Goal: Information Seeking & Learning: Learn about a topic

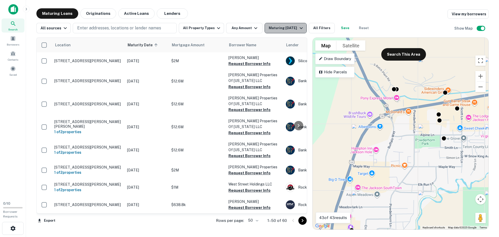
click at [299, 27] on icon "button" at bounding box center [301, 28] width 6 height 6
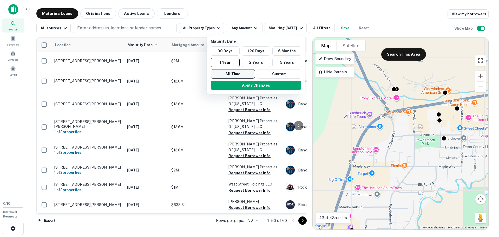
click at [234, 72] on button "All Time" at bounding box center [233, 73] width 44 height 9
click at [268, 83] on button "Apply Changes" at bounding box center [256, 85] width 90 height 9
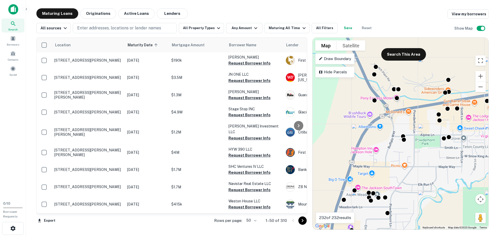
scroll to position [676, 0]
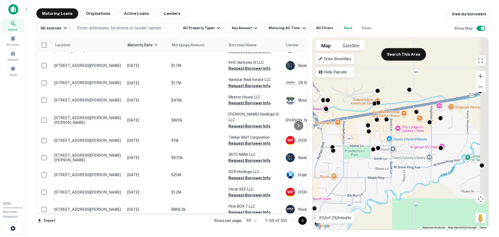
drag, startPoint x: 423, startPoint y: 128, endPoint x: 352, endPoint y: 139, distance: 71.5
click at [352, 139] on div "To activate drag with keyboard, press Alt + Enter. Once in keyboard drag state,…" at bounding box center [401, 134] width 176 height 192
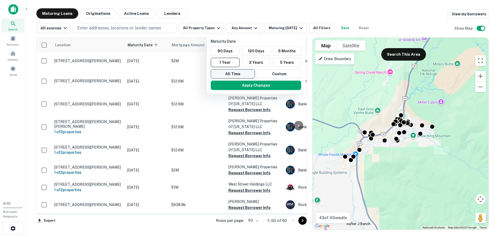
click at [241, 71] on button "All Time" at bounding box center [233, 73] width 44 height 9
click at [271, 84] on button "Apply Changes" at bounding box center [256, 85] width 90 height 9
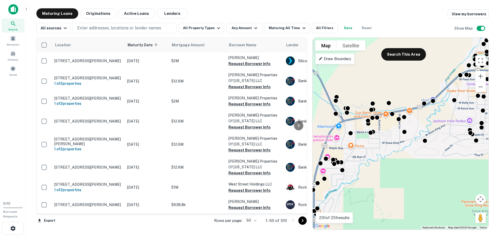
drag, startPoint x: 356, startPoint y: 138, endPoint x: 430, endPoint y: 120, distance: 75.8
click at [430, 120] on div "To activate drag with keyboard, press Alt + Enter. Once in keyboard drag state,…" at bounding box center [401, 134] width 176 height 192
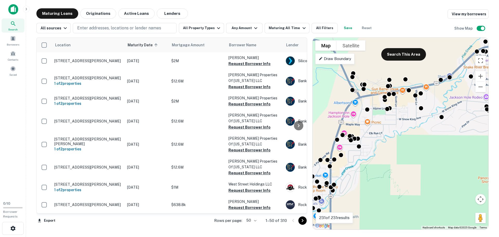
drag, startPoint x: 375, startPoint y: 166, endPoint x: 394, endPoint y: 130, distance: 40.7
click at [394, 130] on div "To activate drag with keyboard, press Alt + Enter. Once in keyboard drag state,…" at bounding box center [401, 134] width 176 height 192
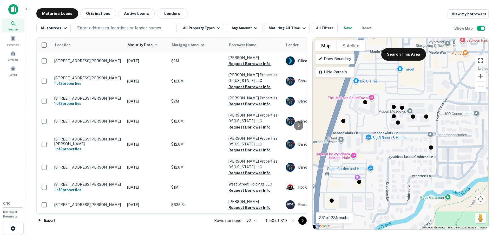
drag, startPoint x: 351, startPoint y: 130, endPoint x: 376, endPoint y: 127, distance: 25.1
click at [376, 127] on div "To activate drag with keyboard, press Alt + Enter. Once in keyboard drag state,…" at bounding box center [401, 134] width 176 height 192
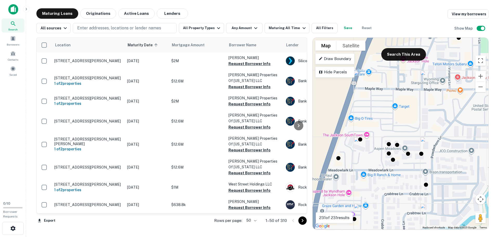
drag, startPoint x: 409, startPoint y: 87, endPoint x: 399, endPoint y: 126, distance: 40.2
click at [399, 126] on div "To activate drag with keyboard, press Alt + Enter. Once in keyboard drag state,…" at bounding box center [401, 134] width 176 height 192
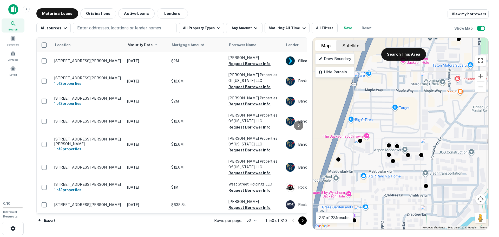
click at [352, 48] on button "Satellite" at bounding box center [351, 45] width 29 height 10
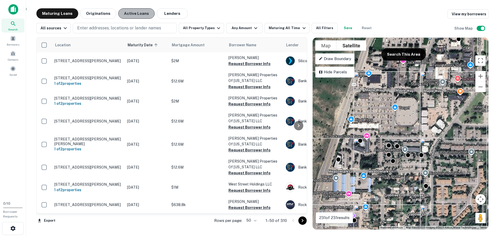
click at [138, 13] on button "Active Loans" at bounding box center [136, 13] width 36 height 10
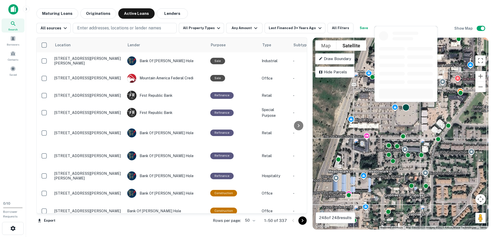
click at [406, 108] on div at bounding box center [406, 107] width 8 height 8
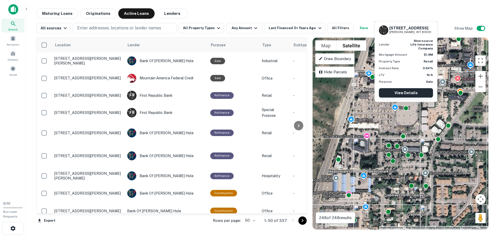
click at [413, 94] on link "View Details" at bounding box center [406, 92] width 54 height 9
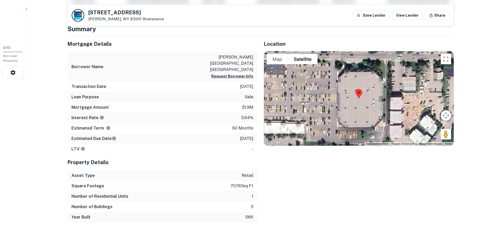
scroll to position [156, 0]
click at [241, 102] on div "Mortgage Amount $1.9m" at bounding box center [162, 107] width 190 height 10
click at [240, 112] on div "Interest Rate 3.64%" at bounding box center [162, 117] width 190 height 10
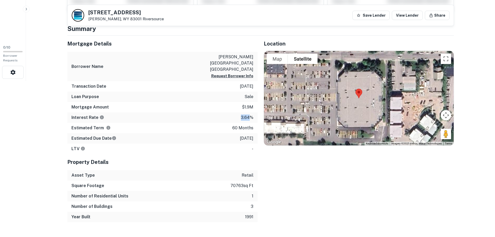
click at [240, 112] on div "Interest Rate 3.64%" at bounding box center [162, 117] width 190 height 10
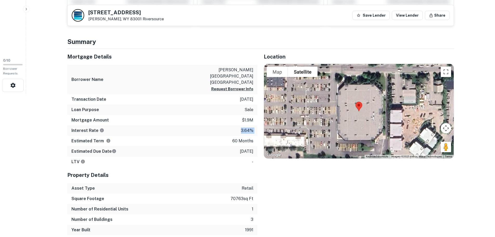
scroll to position [104, 0]
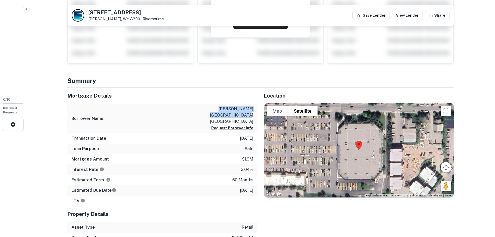
drag, startPoint x: 217, startPoint y: 108, endPoint x: 254, endPoint y: 115, distance: 38.2
click at [254, 115] on div "Borrower Name jackson shopping village lllp Request Borrower Info" at bounding box center [162, 118] width 190 height 29
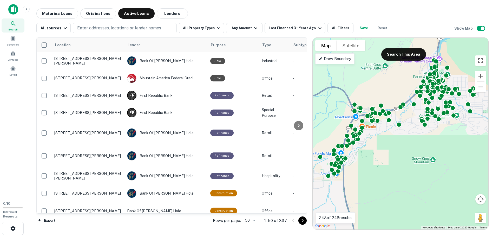
drag, startPoint x: 362, startPoint y: 151, endPoint x: 380, endPoint y: 140, distance: 20.6
click at [380, 140] on div "To activate drag with keyboard, press Alt + Enter. Once in keyboard drag state,…" at bounding box center [401, 134] width 176 height 192
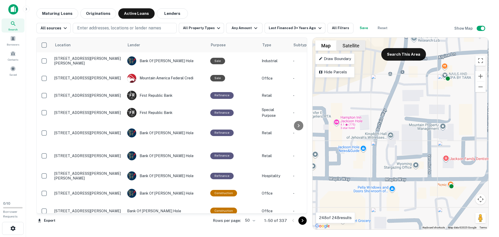
click at [355, 46] on button "Satellite" at bounding box center [351, 45] width 29 height 10
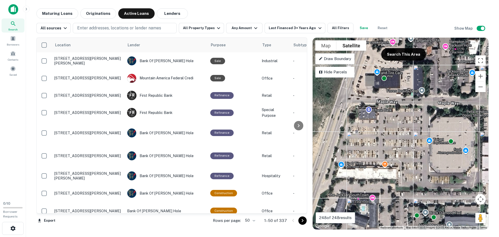
drag, startPoint x: 337, startPoint y: 158, endPoint x: 450, endPoint y: 83, distance: 136.0
click at [450, 83] on div "To activate drag with keyboard, press Alt + Enter. Once in keyboard drag state,…" at bounding box center [401, 134] width 176 height 192
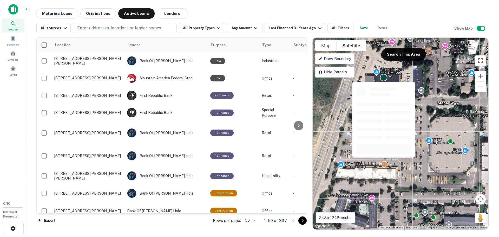
click at [385, 80] on div at bounding box center [384, 118] width 64 height 80
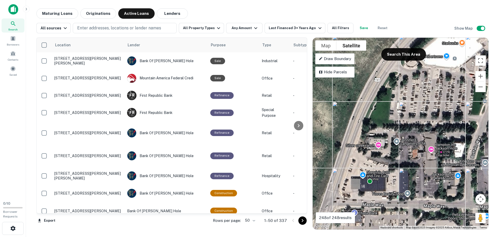
drag, startPoint x: 369, startPoint y: 72, endPoint x: 359, endPoint y: 179, distance: 107.6
click at [359, 179] on div "To activate drag with keyboard, press Alt + Enter. Once in keyboard drag state,…" at bounding box center [401, 134] width 176 height 192
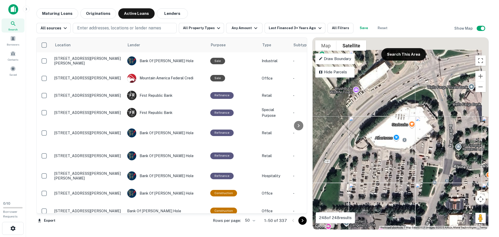
drag, startPoint x: 416, startPoint y: 106, endPoint x: 364, endPoint y: 192, distance: 100.9
click at [364, 192] on div "To activate drag with keyboard, press Alt + Enter. Once in keyboard drag state,…" at bounding box center [401, 134] width 176 height 192
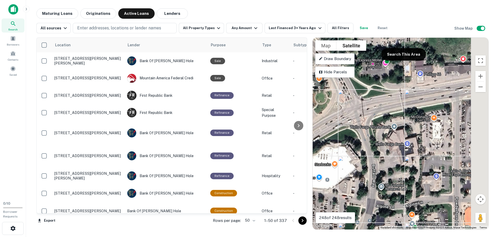
drag, startPoint x: 441, startPoint y: 113, endPoint x: 351, endPoint y: 158, distance: 100.3
click at [351, 158] on div "To activate drag with keyboard, press Alt + Enter. Once in keyboard drag state,…" at bounding box center [401, 134] width 176 height 192
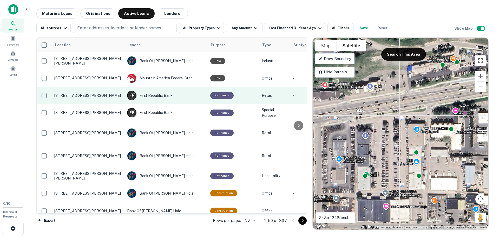
drag, startPoint x: 399, startPoint y: 100, endPoint x: 261, endPoint y: 100, distance: 137.8
click at [261, 100] on div "Location Lender Purpose Type Subtype Mortgage Amount Borrower Last Financed Dat…" at bounding box center [262, 131] width 452 height 196
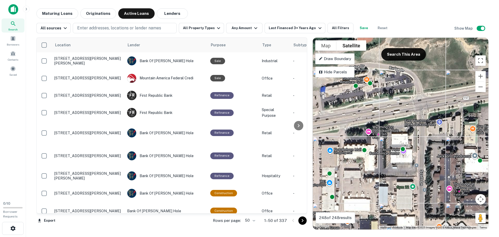
drag, startPoint x: 392, startPoint y: 109, endPoint x: 306, endPoint y: 130, distance: 88.4
click at [306, 130] on div "Location Lender Purpose Type Subtype Mortgage Amount Borrower Last Financed Dat…" at bounding box center [262, 131] width 452 height 196
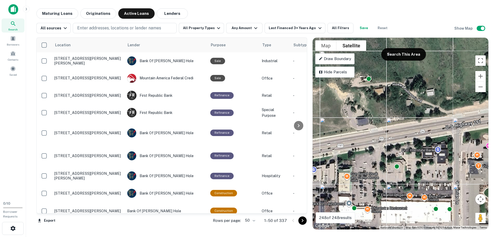
drag, startPoint x: 475, startPoint y: 114, endPoint x: 347, endPoint y: 163, distance: 136.0
click at [347, 163] on div "To activate drag with keyboard, press Alt + Enter. Once in keyboard drag state,…" at bounding box center [401, 134] width 176 height 192
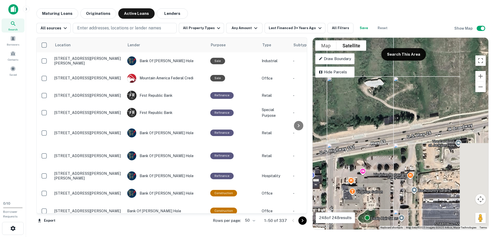
drag, startPoint x: 463, startPoint y: 123, endPoint x: 336, endPoint y: 149, distance: 129.1
click at [336, 149] on div "To activate drag with keyboard, press Alt + Enter. Once in keyboard drag state,…" at bounding box center [401, 134] width 176 height 192
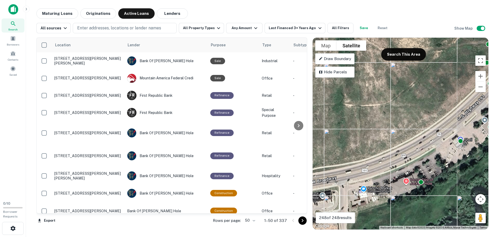
drag, startPoint x: 481, startPoint y: 123, endPoint x: 344, endPoint y: 176, distance: 147.3
click at [344, 176] on div "To activate drag with keyboard, press Alt + Enter. Once in keyboard drag state,…" at bounding box center [401, 134] width 176 height 192
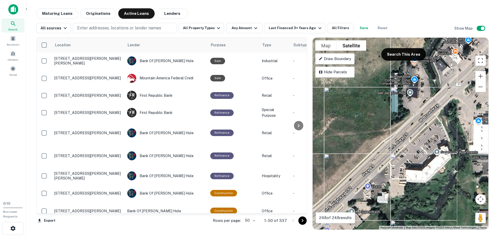
drag, startPoint x: 463, startPoint y: 123, endPoint x: 332, endPoint y: 214, distance: 159.2
click at [332, 214] on div "To navigate the map with touch gestures double-tap and hold your finger on the …" at bounding box center [401, 134] width 176 height 192
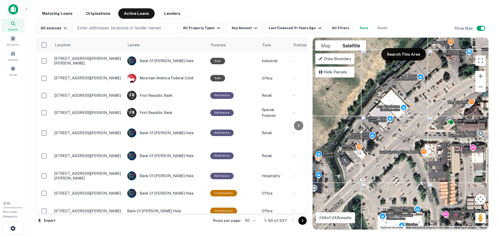
drag, startPoint x: 447, startPoint y: 79, endPoint x: 353, endPoint y: 174, distance: 133.8
click at [353, 174] on div "To activate drag with keyboard, press Alt + Enter. Once in keyboard drag state,…" at bounding box center [401, 134] width 176 height 192
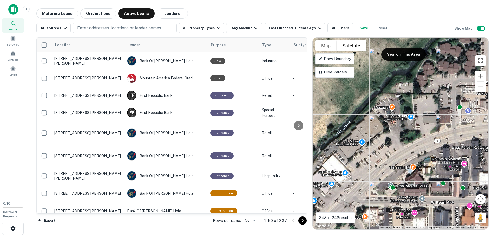
drag, startPoint x: 430, startPoint y: 91, endPoint x: 372, endPoint y: 157, distance: 88.0
click at [372, 157] on div "To activate drag with keyboard, press Alt + Enter. Once in keyboard drag state,…" at bounding box center [401, 134] width 176 height 192
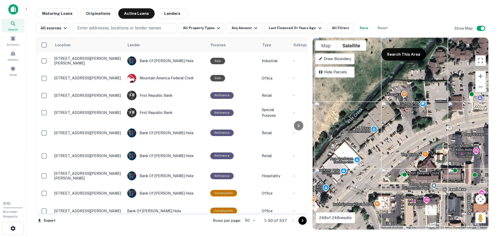
drag, startPoint x: 398, startPoint y: 152, endPoint x: 434, endPoint y: 121, distance: 47.9
click at [444, 123] on div "To activate drag with keyboard, press Alt + Enter. Once in keyboard drag state,…" at bounding box center [401, 134] width 176 height 192
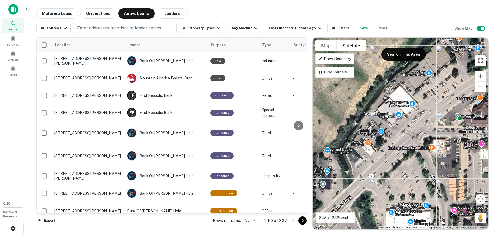
drag, startPoint x: 388, startPoint y: 142, endPoint x: 444, endPoint y: 86, distance: 79.8
click at [444, 86] on div "To activate drag with keyboard, press Alt + Enter. Once in keyboard drag state,…" at bounding box center [401, 134] width 176 height 192
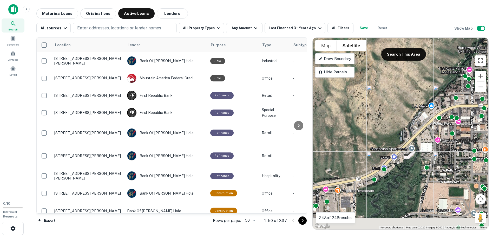
drag, startPoint x: 377, startPoint y: 179, endPoint x: 435, endPoint y: 121, distance: 81.8
click at [434, 121] on div "To activate drag with keyboard, press Alt + Enter. Once in keyboard drag state,…" at bounding box center [401, 134] width 176 height 192
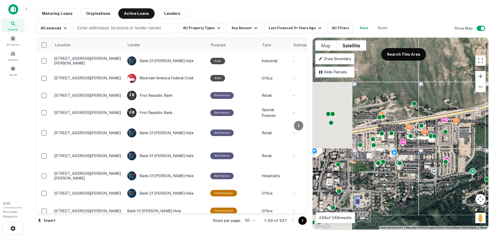
drag, startPoint x: 361, startPoint y: 193, endPoint x: 457, endPoint y: 142, distance: 108.7
click at [457, 142] on div "To activate drag with keyboard, press Alt + Enter. Once in keyboard drag state,…" at bounding box center [401, 134] width 176 height 192
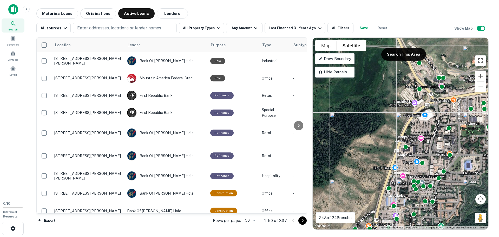
drag, startPoint x: 362, startPoint y: 195, endPoint x: 470, endPoint y: 160, distance: 113.8
click at [470, 160] on div "To activate drag with keyboard, press Alt + Enter. Once in keyboard drag state,…" at bounding box center [401, 134] width 176 height 192
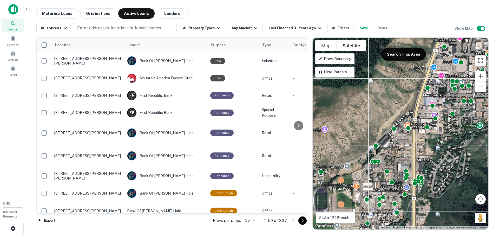
drag, startPoint x: 385, startPoint y: 212, endPoint x: 424, endPoint y: 105, distance: 113.5
click at [424, 105] on div "To activate drag with keyboard, press Alt + Enter. Once in keyboard drag state,…" at bounding box center [401, 134] width 176 height 192
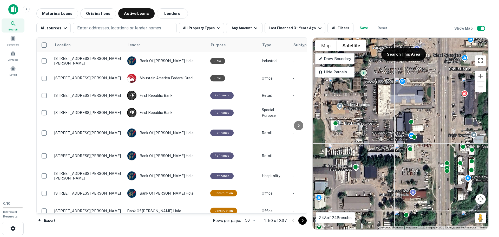
drag, startPoint x: 424, startPoint y: 187, endPoint x: 442, endPoint y: 123, distance: 67.0
click at [442, 123] on div "To activate drag with keyboard, press Alt + Enter. Once in keyboard drag state,…" at bounding box center [401, 134] width 176 height 192
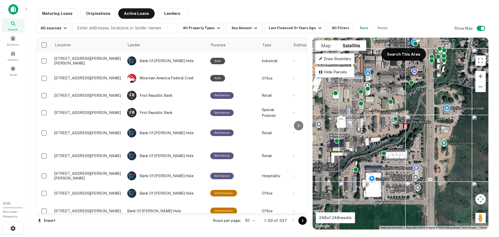
drag, startPoint x: 443, startPoint y: 180, endPoint x: 433, endPoint y: 68, distance: 112.0
click at [433, 68] on div "To activate drag with keyboard, press Alt + Enter. Once in keyboard drag state,…" at bounding box center [401, 134] width 176 height 192
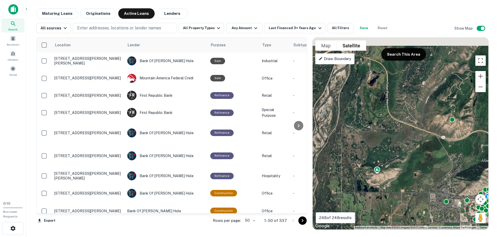
drag, startPoint x: 349, startPoint y: 76, endPoint x: 450, endPoint y: 192, distance: 154.0
click at [450, 192] on div "To activate drag with keyboard, press Alt + Enter. Once in keyboard drag state,…" at bounding box center [401, 134] width 176 height 192
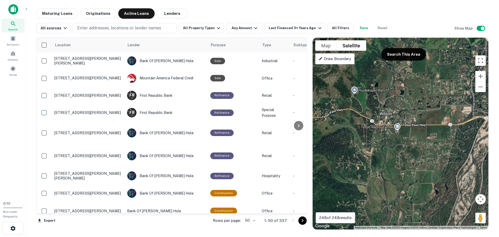
drag, startPoint x: 369, startPoint y: 81, endPoint x: 489, endPoint y: 128, distance: 128.5
click at [489, 128] on div "Maturing Loans Originations Active Loans Lenders All sources Enter addresses, l…" at bounding box center [262, 118] width 465 height 221
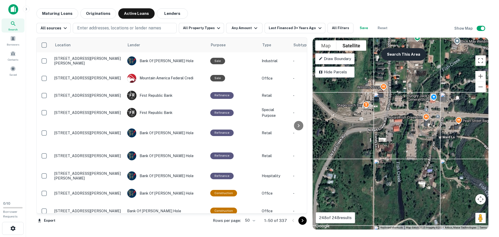
click at [408, 51] on button "Search This Area" at bounding box center [403, 54] width 45 height 12
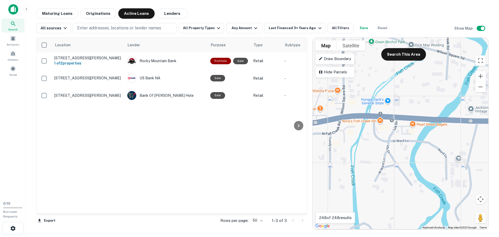
drag, startPoint x: 454, startPoint y: 125, endPoint x: 407, endPoint y: 129, distance: 47.3
click at [407, 129] on div "To activate drag with keyboard, press Alt + Enter. Once in keyboard drag state,…" at bounding box center [401, 134] width 176 height 192
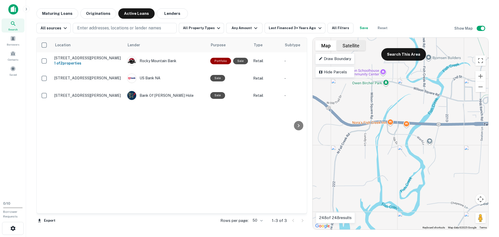
click at [354, 44] on button "Satellite" at bounding box center [351, 45] width 29 height 10
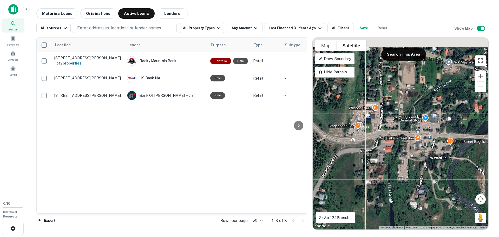
drag, startPoint x: 395, startPoint y: 132, endPoint x: 425, endPoint y: 152, distance: 36.2
click at [425, 152] on div "To activate drag with keyboard, press Alt + Enter. Once in keyboard drag state,…" at bounding box center [401, 134] width 176 height 192
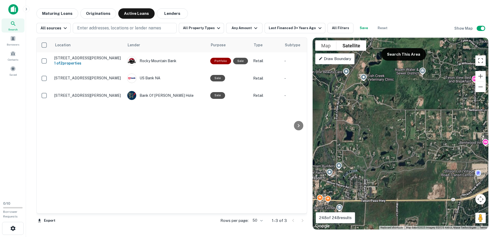
drag, startPoint x: 462, startPoint y: 138, endPoint x: 347, endPoint y: 199, distance: 130.8
click at [347, 199] on div "To activate drag with keyboard, press Alt + Enter. Once in keyboard drag state,…" at bounding box center [401, 134] width 176 height 192
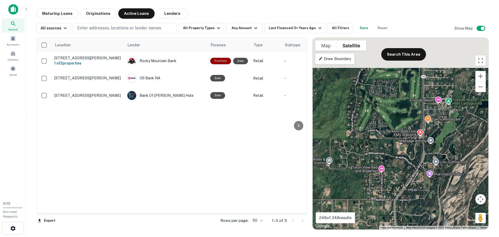
drag, startPoint x: 459, startPoint y: 116, endPoint x: 375, endPoint y: 201, distance: 119.3
click at [375, 201] on div "To activate drag with keyboard, press Alt + Enter. Once in keyboard drag state,…" at bounding box center [401, 134] width 176 height 192
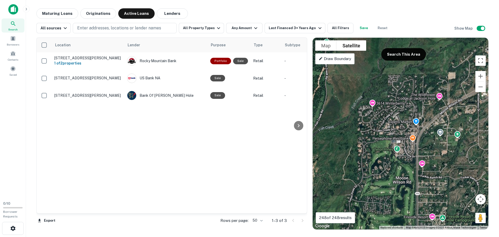
drag, startPoint x: 425, startPoint y: 96, endPoint x: 428, endPoint y: 200, distance: 104.3
click at [428, 200] on div "To activate drag with keyboard, press Alt + Enter. Once in keyboard drag state,…" at bounding box center [401, 134] width 176 height 192
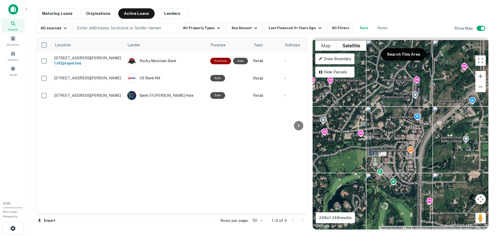
drag, startPoint x: 418, startPoint y: 174, endPoint x: 419, endPoint y: 178, distance: 4.5
click at [419, 178] on div "To activate drag with keyboard, press Alt + Enter. Once in keyboard drag state,…" at bounding box center [401, 134] width 176 height 192
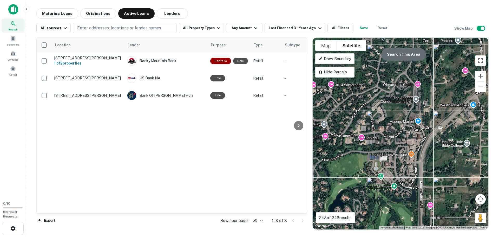
click at [412, 52] on button "Search This Area" at bounding box center [403, 54] width 45 height 12
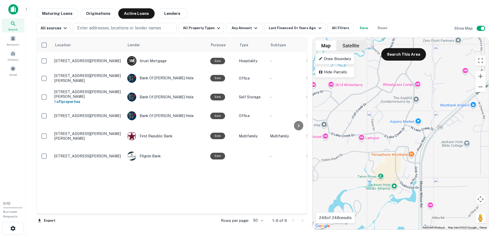
click at [352, 42] on button "Satellite" at bounding box center [351, 45] width 29 height 10
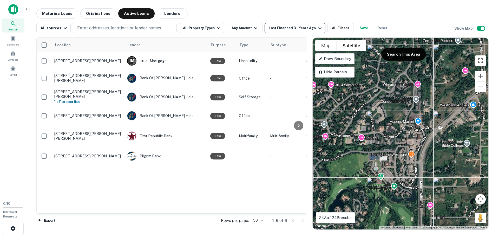
click at [279, 27] on div "Last Financed 3+ Years Ago" at bounding box center [296, 28] width 54 height 6
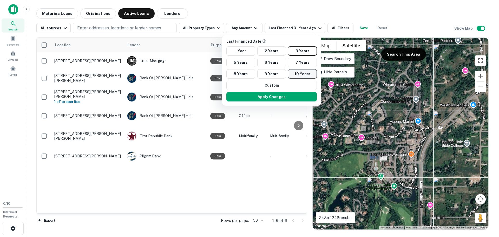
click at [303, 71] on button "10 Years" at bounding box center [302, 73] width 29 height 9
click at [291, 98] on button "Apply Changes" at bounding box center [273, 96] width 90 height 9
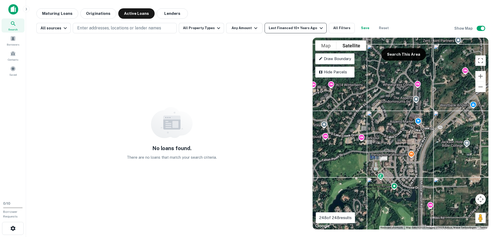
click at [297, 28] on div "Last Financed 10+ Years Ago" at bounding box center [296, 28] width 55 height 6
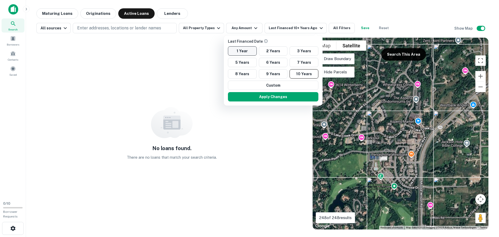
click at [243, 51] on button "1 Year" at bounding box center [242, 50] width 29 height 9
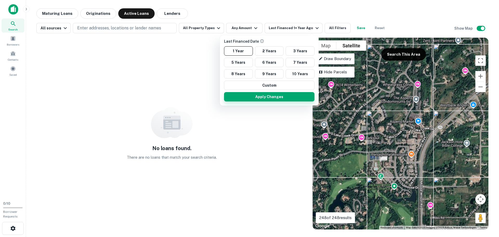
click at [289, 98] on button "Apply Changes" at bounding box center [269, 96] width 90 height 9
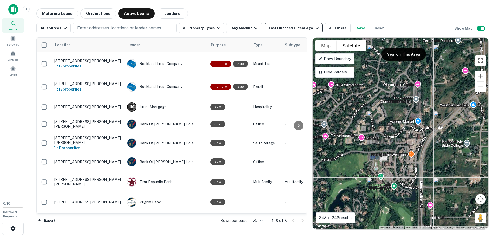
click at [299, 30] on div "Last Financed 1+ Year Ago" at bounding box center [294, 28] width 51 height 6
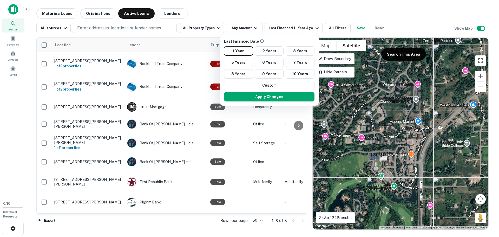
click at [441, 117] on div at bounding box center [249, 118] width 499 height 237
